Goal: Information Seeking & Learning: Learn about a topic

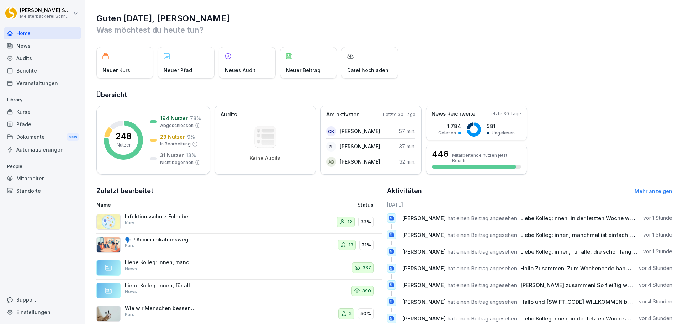
click at [36, 113] on div "Kurse" at bounding box center [43, 112] width 78 height 12
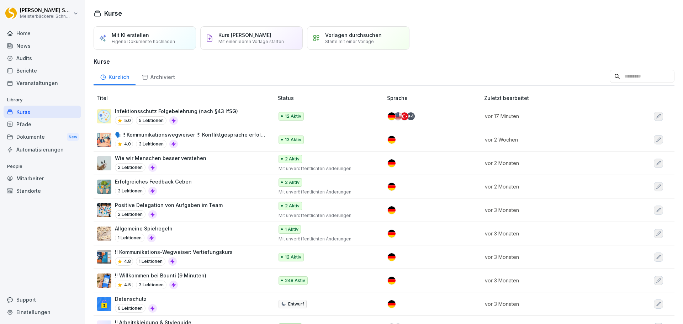
click at [210, 112] on p "Infektionsschutz Folgebelehrung (nach §43 IfSG)" at bounding box center [176, 110] width 123 height 7
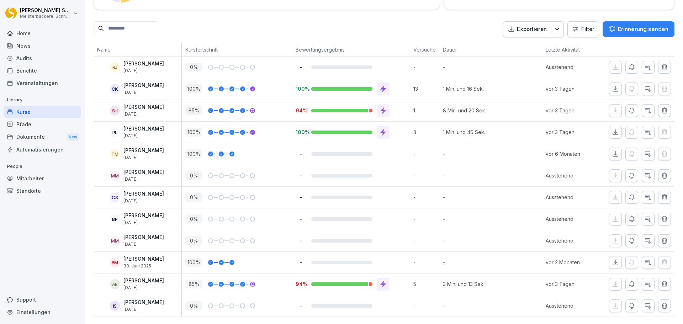
scroll to position [169, 0]
click at [383, 281] on icon at bounding box center [382, 284] width 5 height 6
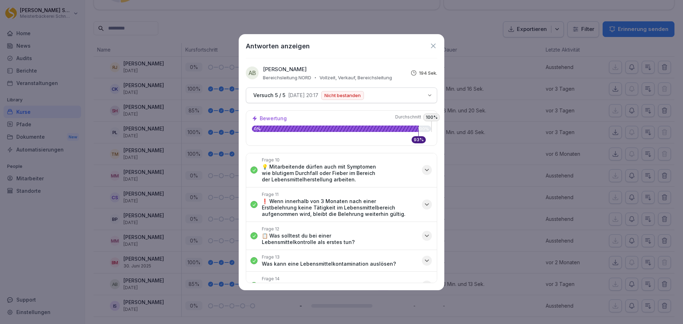
scroll to position [300, 0]
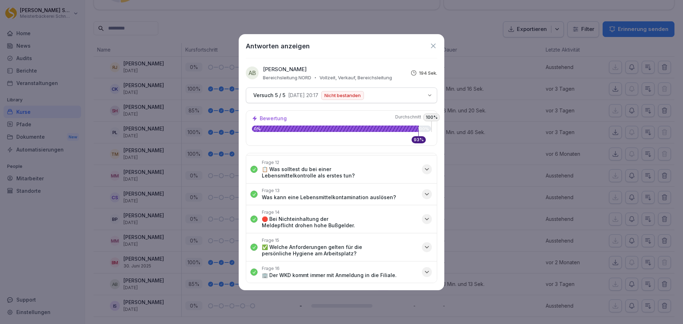
click at [435, 43] on icon at bounding box center [433, 46] width 8 height 8
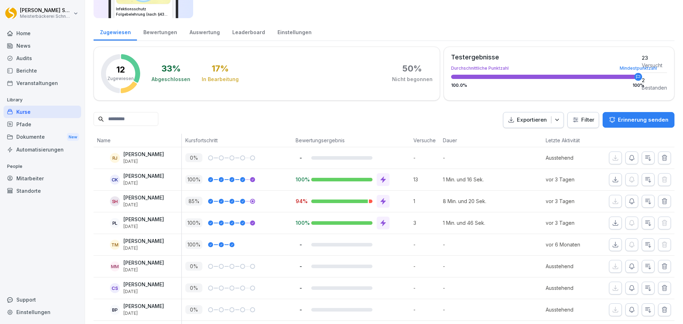
scroll to position [169, 0]
